Goal: Find specific page/section: Find specific page/section

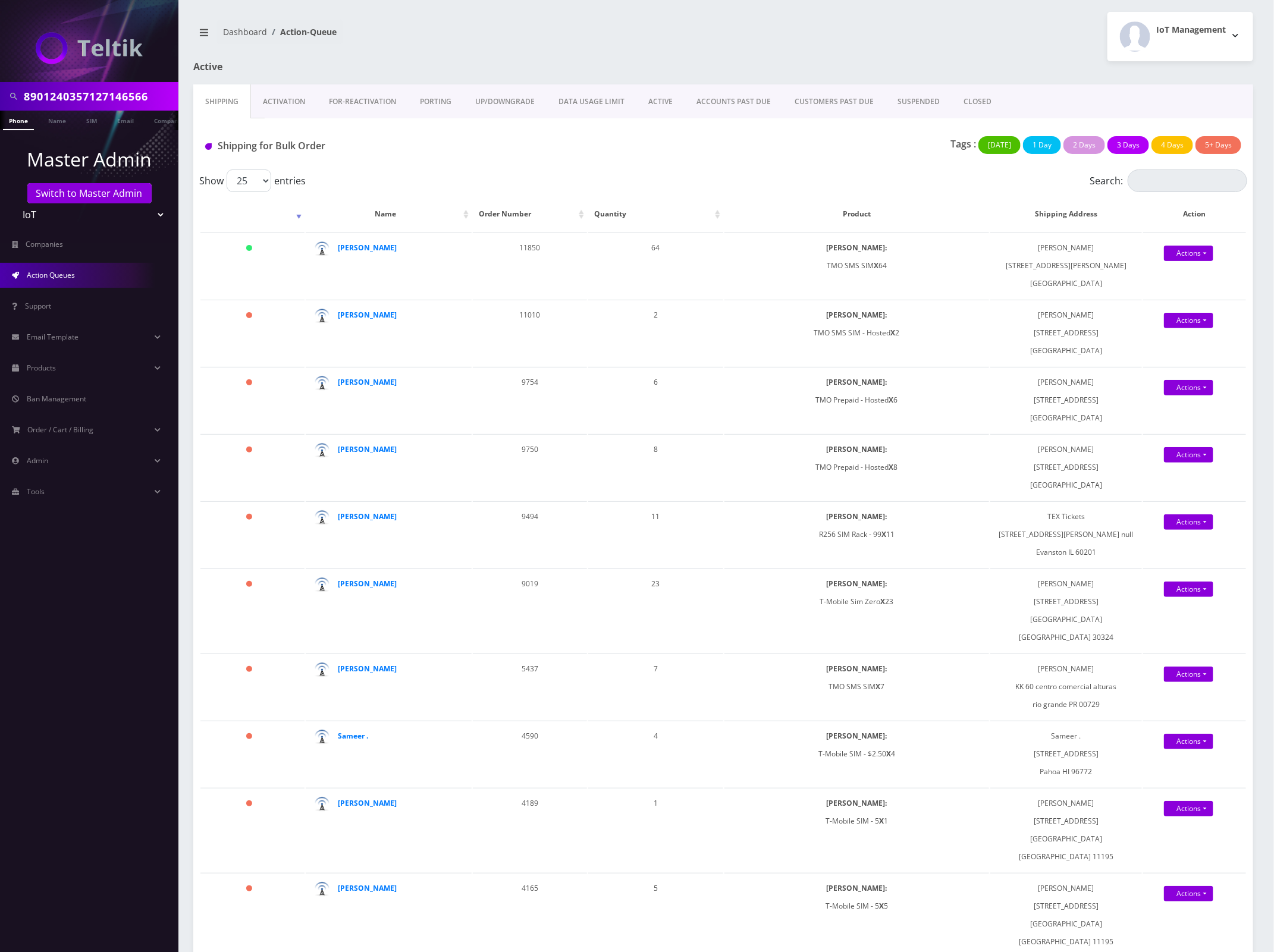
click at [111, 98] on input "8901240357127146566" at bounding box center [100, 96] width 152 height 23
paste input "2487785962"
type input "2487785962"
click at [22, 123] on link "Phone" at bounding box center [18, 120] width 31 height 20
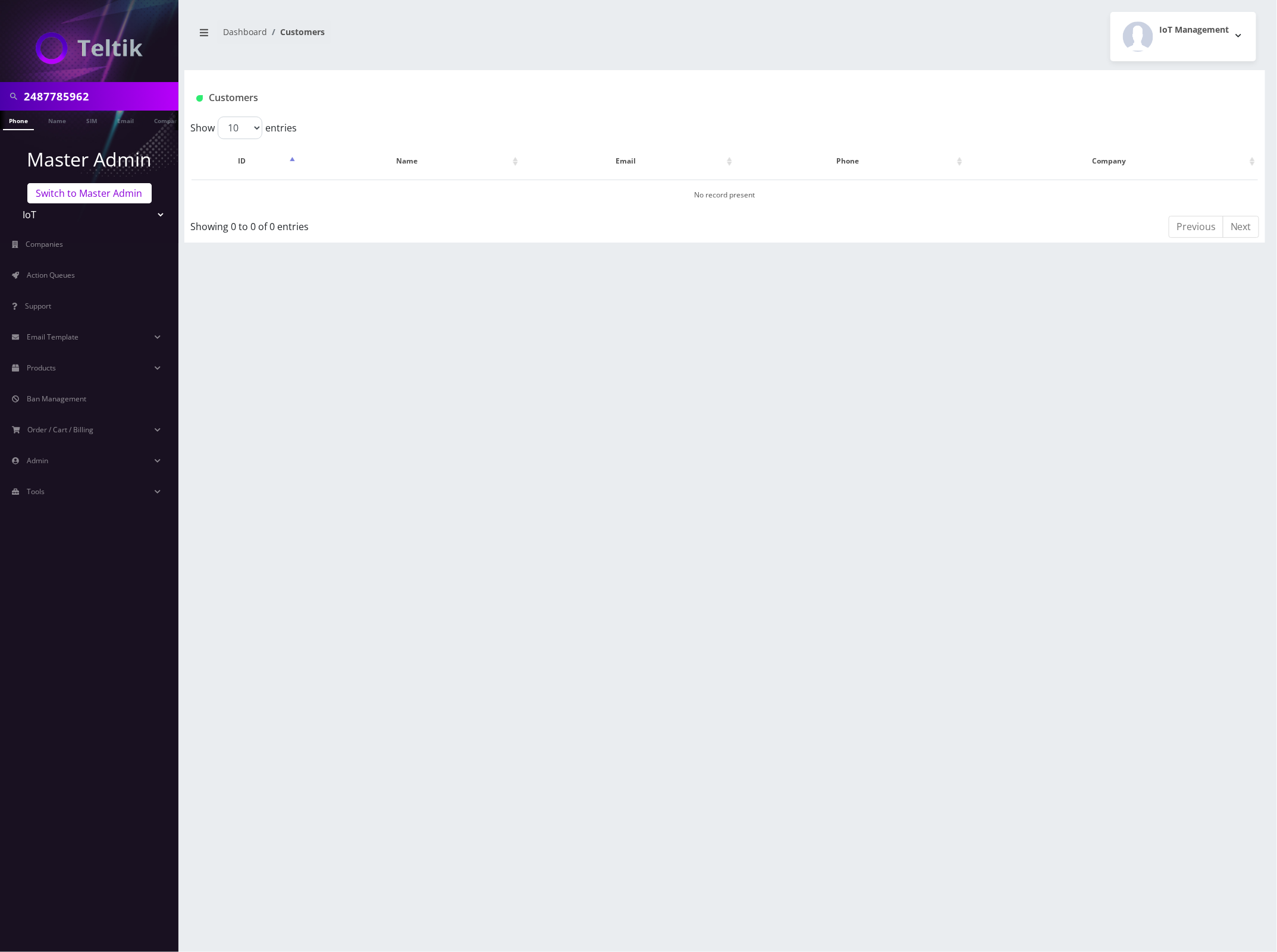
click at [98, 191] on link "Switch to Master Admin" at bounding box center [89, 194] width 124 height 20
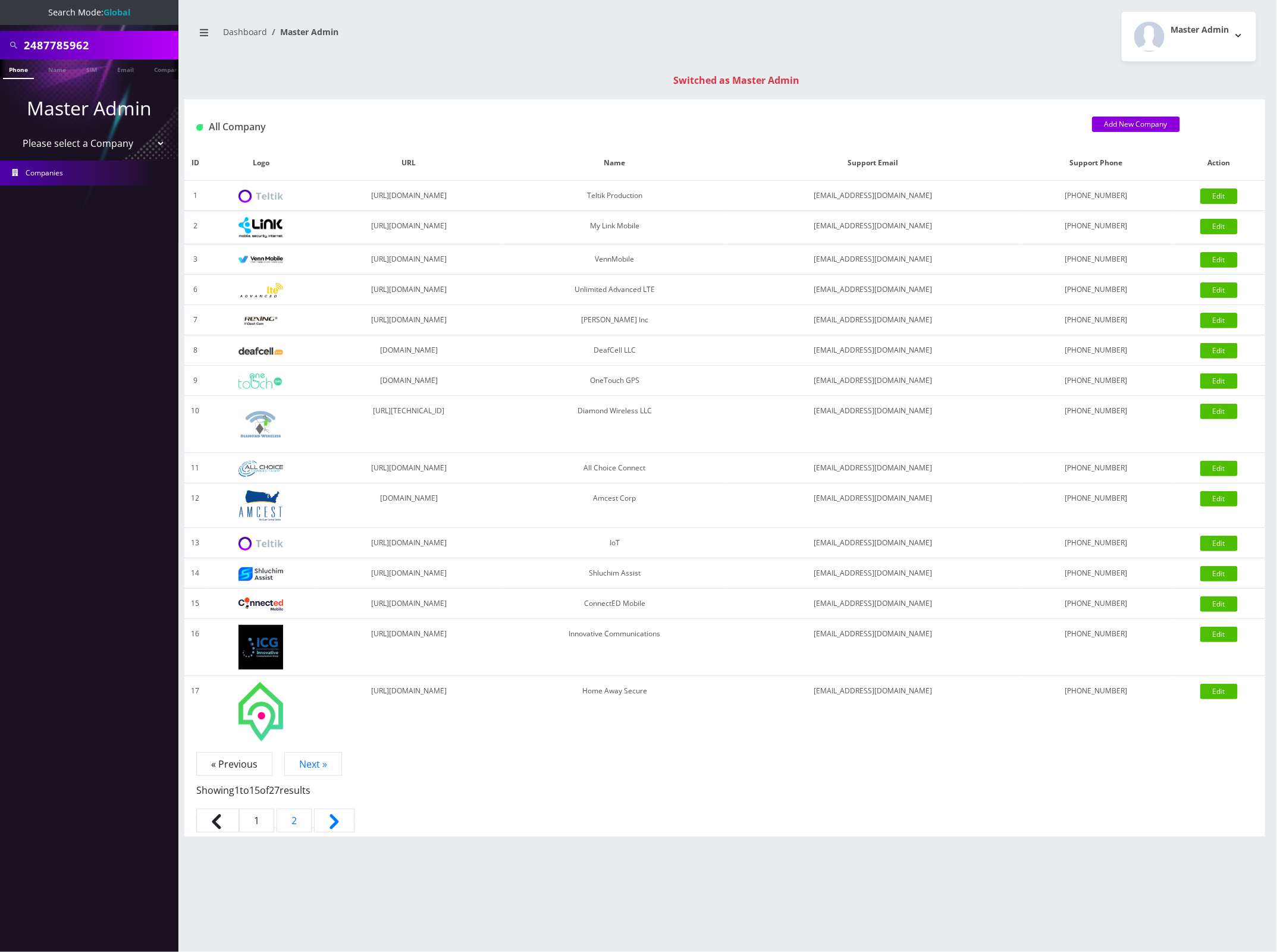
click at [20, 63] on link "Phone" at bounding box center [18, 69] width 31 height 20
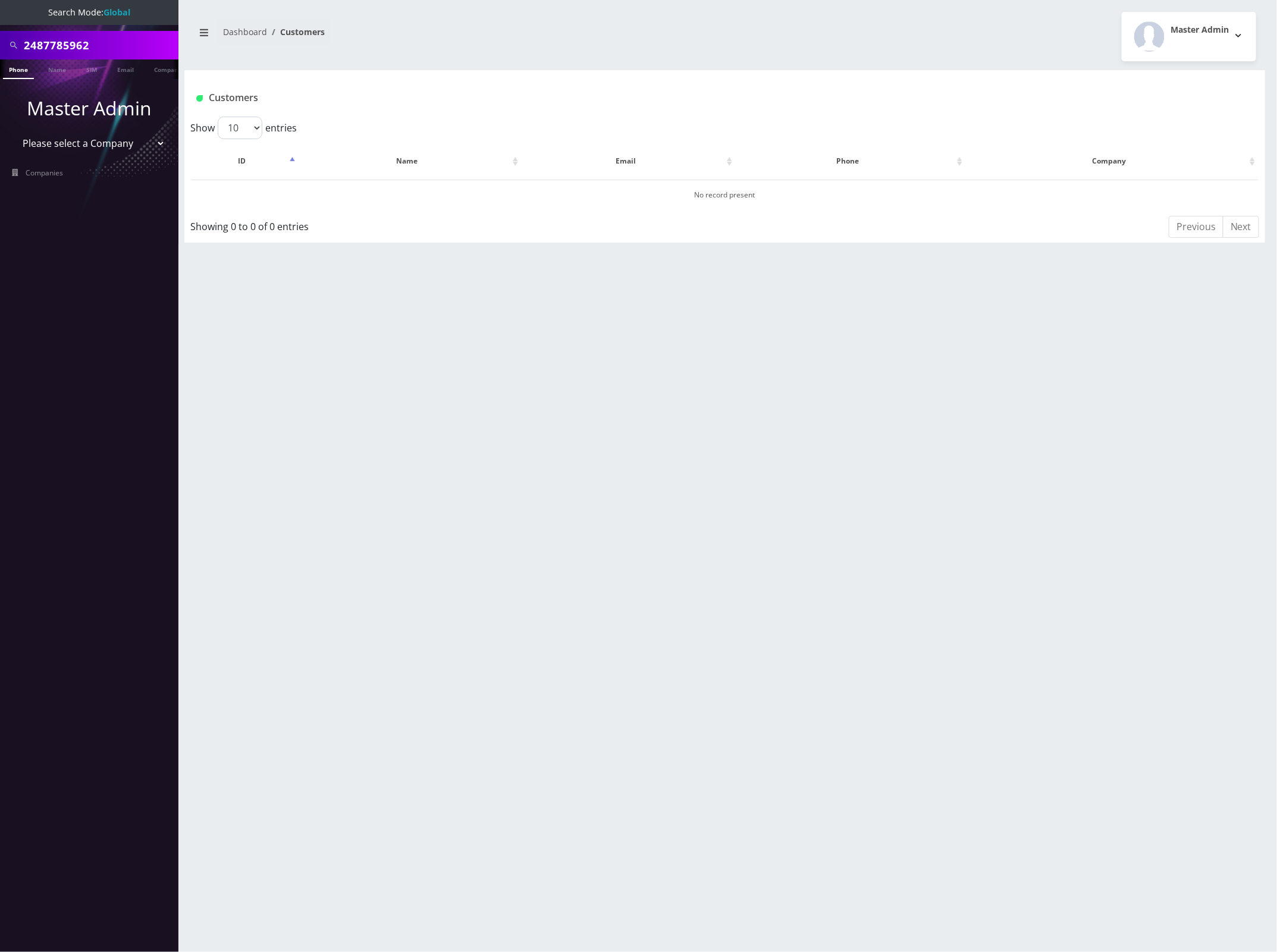
scroll to position [0, 6]
click at [50, 39] on input "2487785962" at bounding box center [100, 45] width 152 height 23
paste input "8901260853140929835"
type input "8901260853140929835"
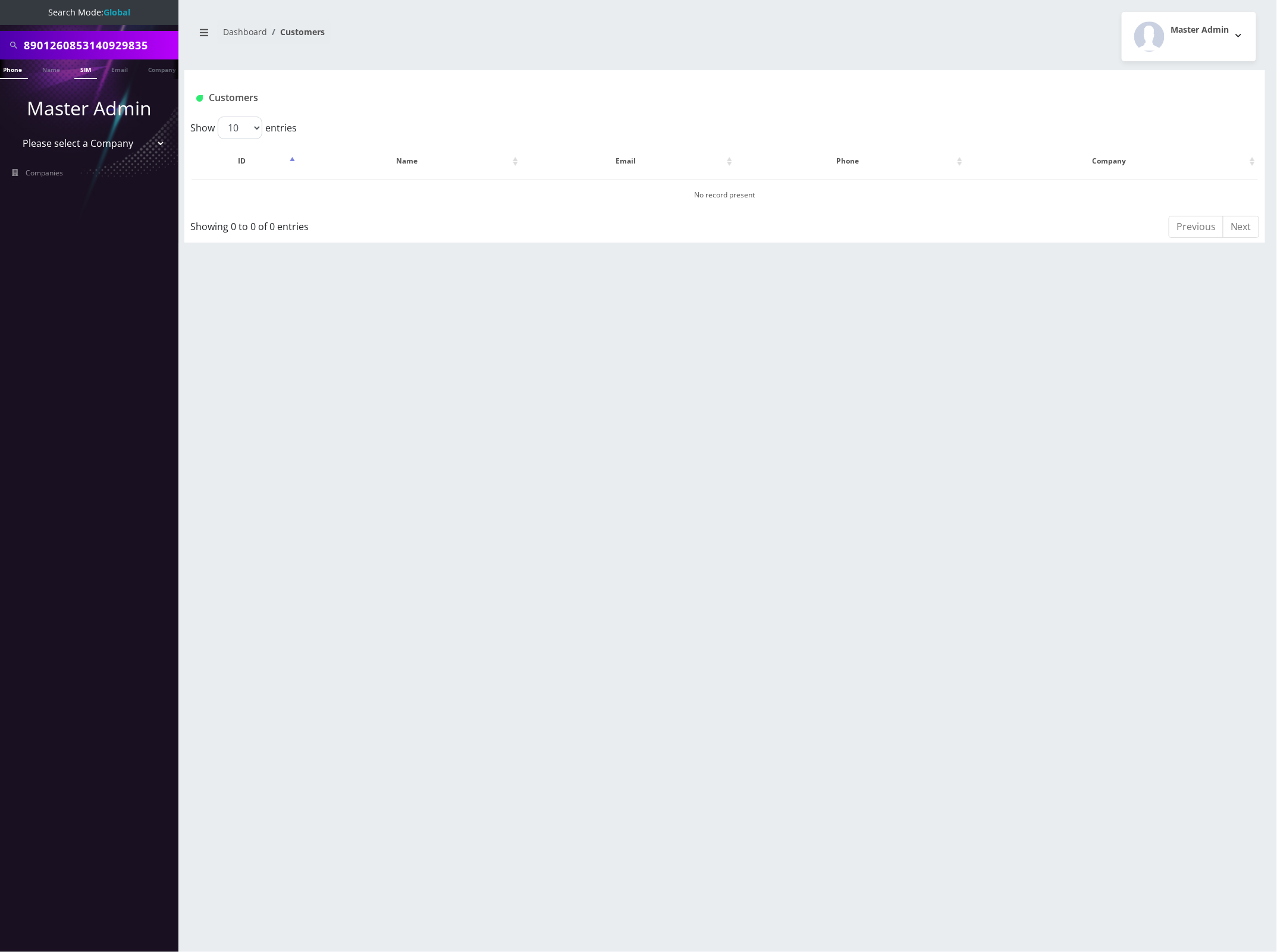
click at [91, 69] on link "SIM" at bounding box center [86, 69] width 23 height 20
